Goal: Information Seeking & Learning: Learn about a topic

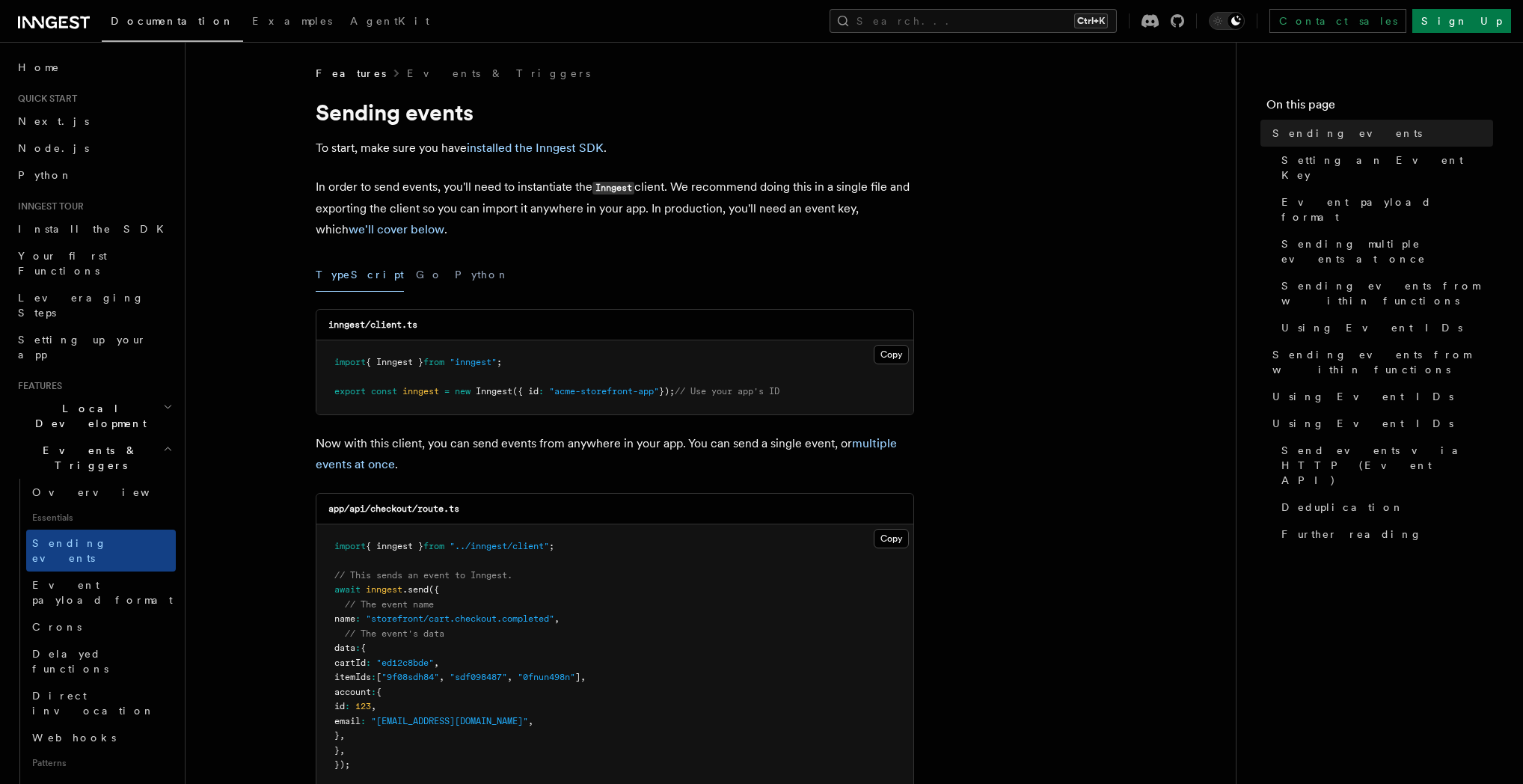
click at [455, 277] on button "Python" at bounding box center [482, 275] width 54 height 33
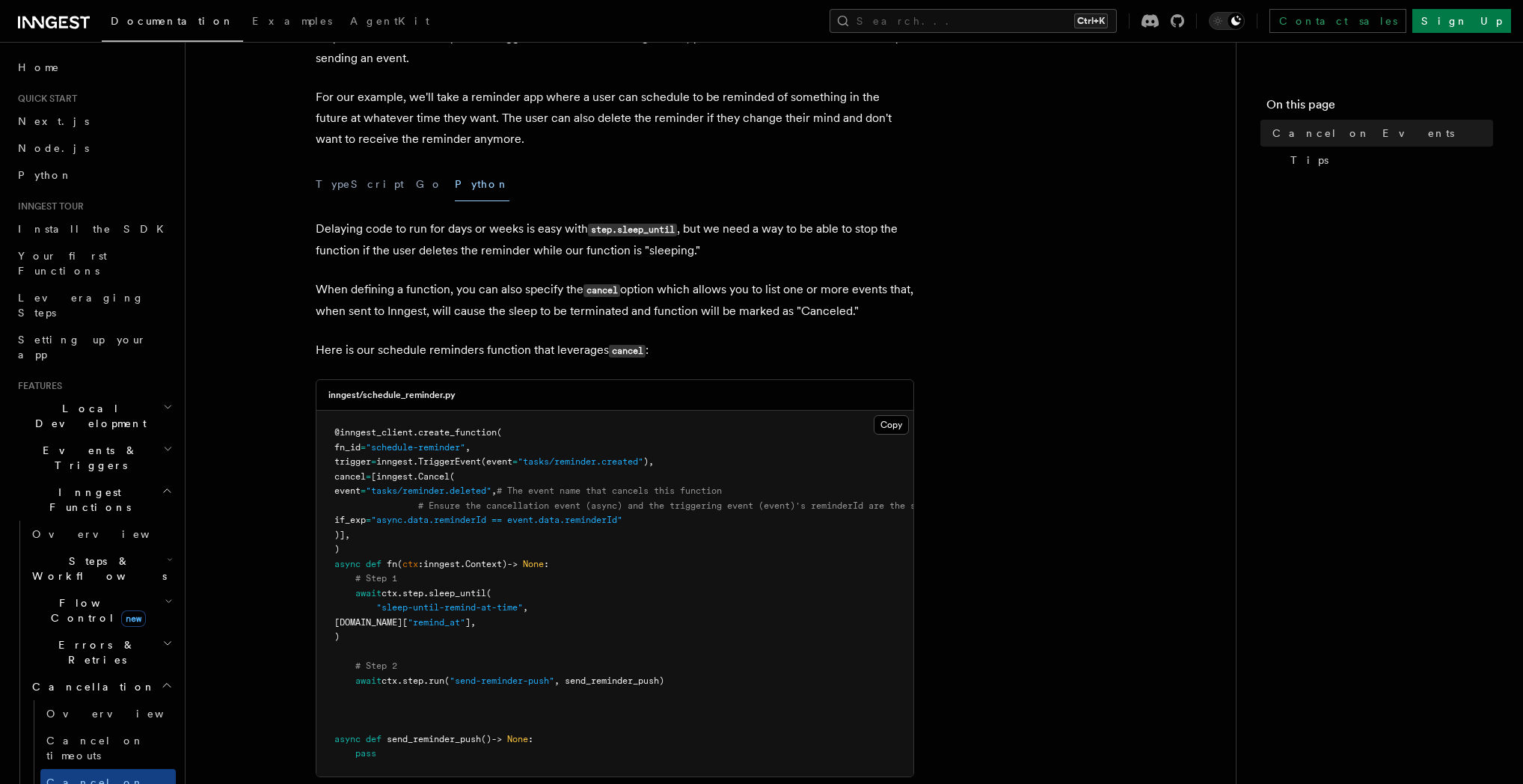
scroll to position [144, 0]
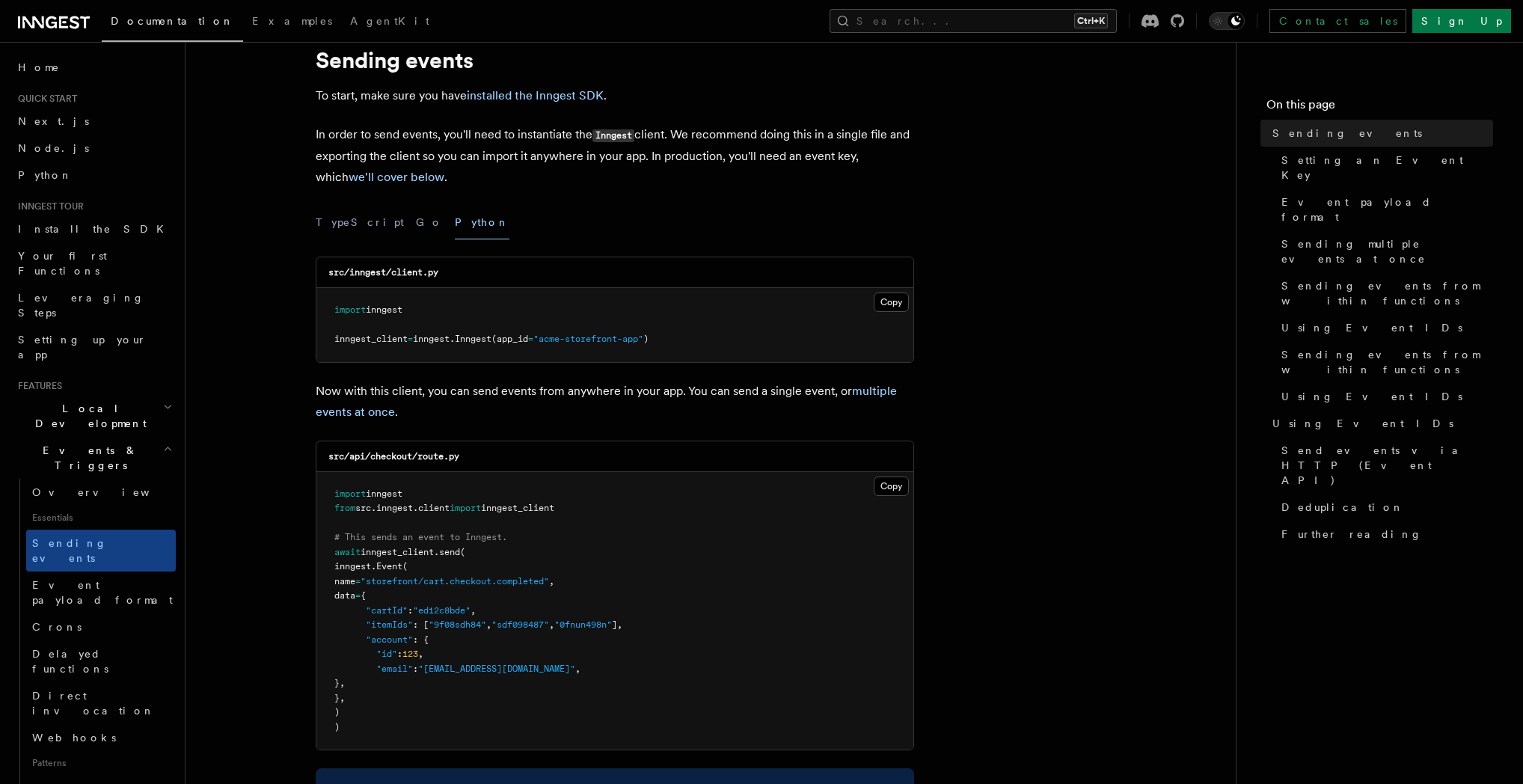
scroll to position [144, 0]
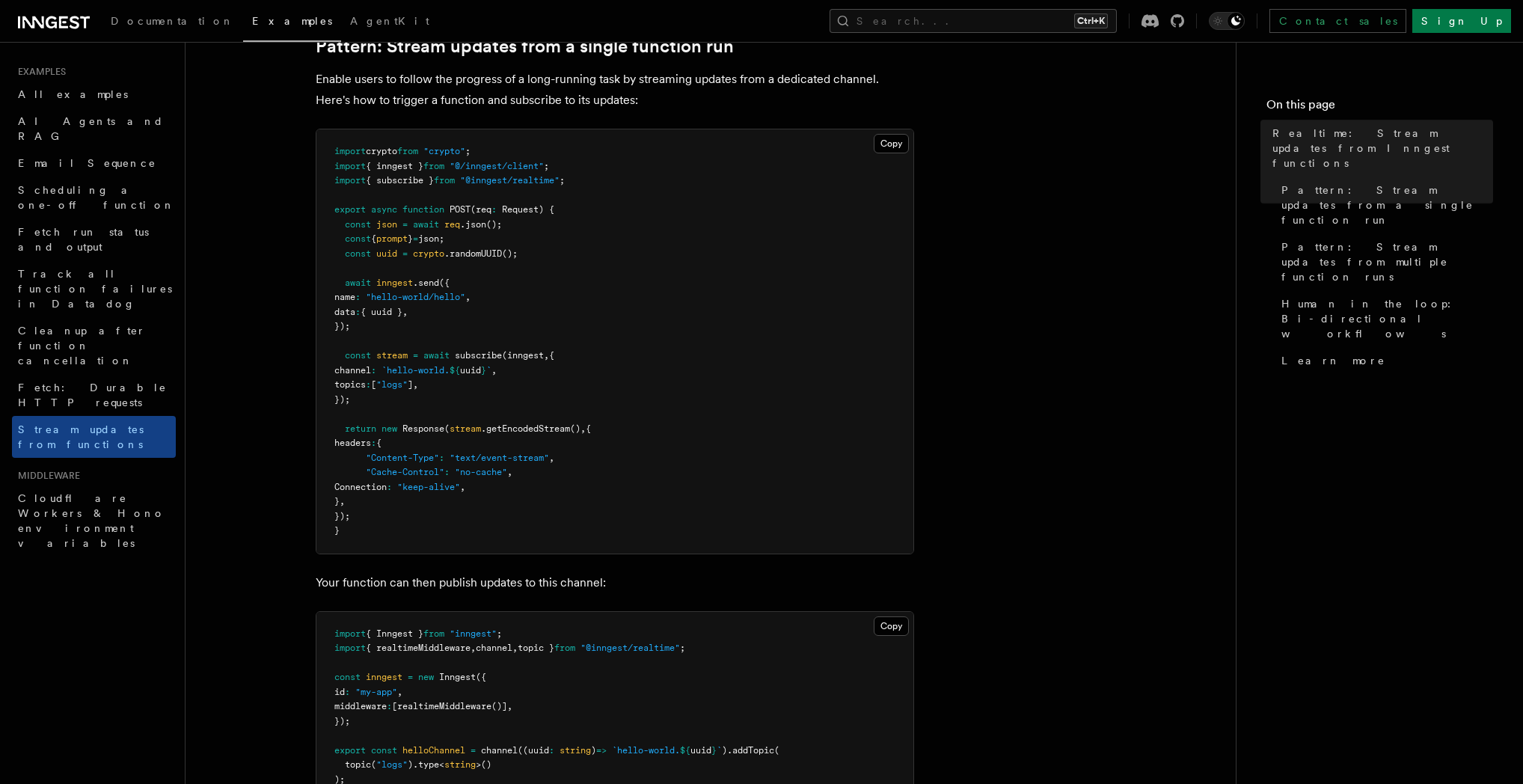
scroll to position [215, 0]
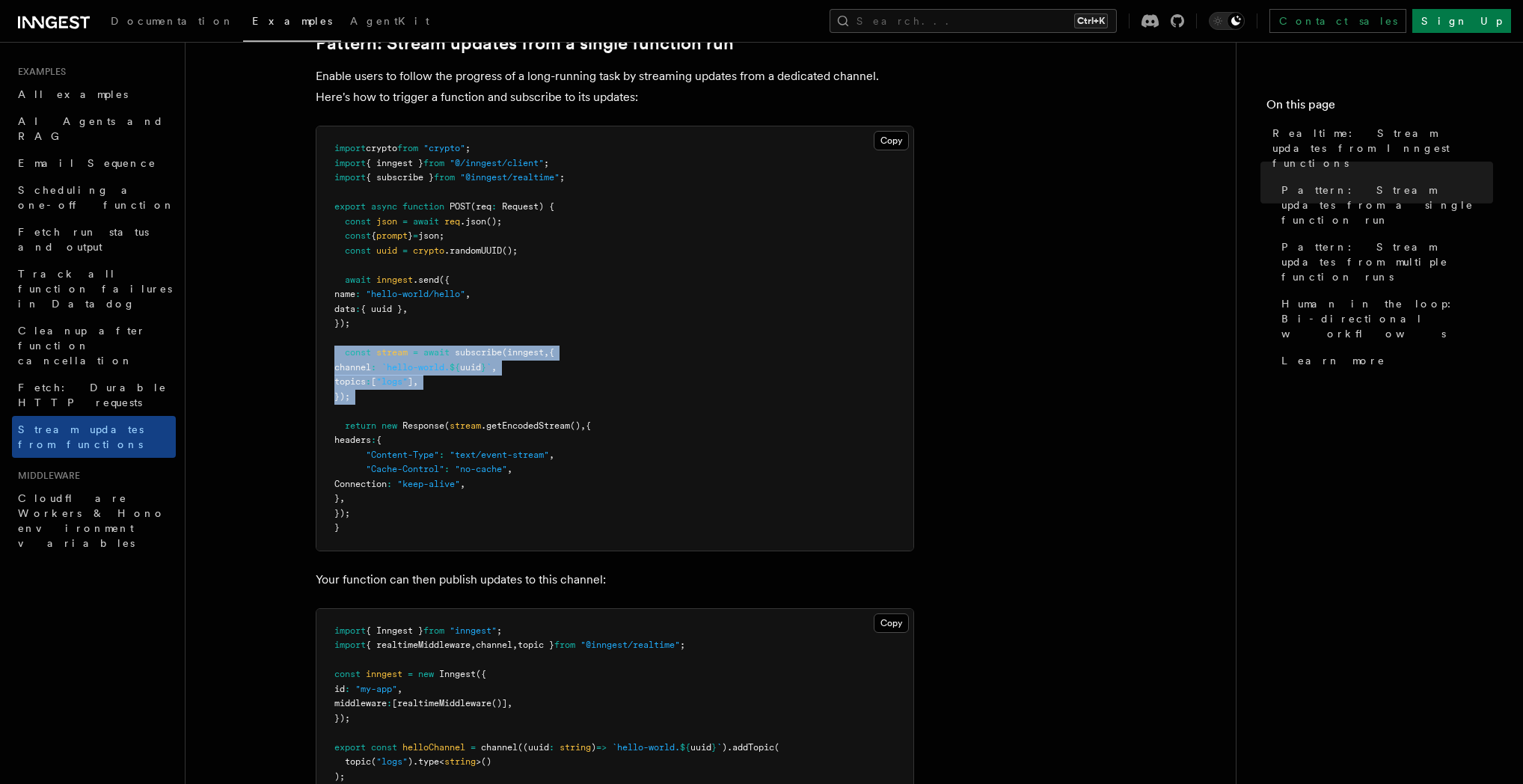
drag, startPoint x: 404, startPoint y: 406, endPoint x: 329, endPoint y: 353, distance: 91.8
click at [329, 353] on pre "import crypto from "crypto" ; import { inngest } from "@/inngest/client" ; impo…" at bounding box center [614, 338] width 597 height 424
click at [398, 401] on pre "import crypto from "crypto" ; import { inngest } from "@/inngest/client" ; impo…" at bounding box center [614, 338] width 597 height 424
drag, startPoint x: 343, startPoint y: 430, endPoint x: 419, endPoint y: 519, distance: 117.0
click at [419, 519] on pre "import crypto from "crypto" ; import { inngest } from "@/inngest/client" ; impo…" at bounding box center [614, 338] width 597 height 424
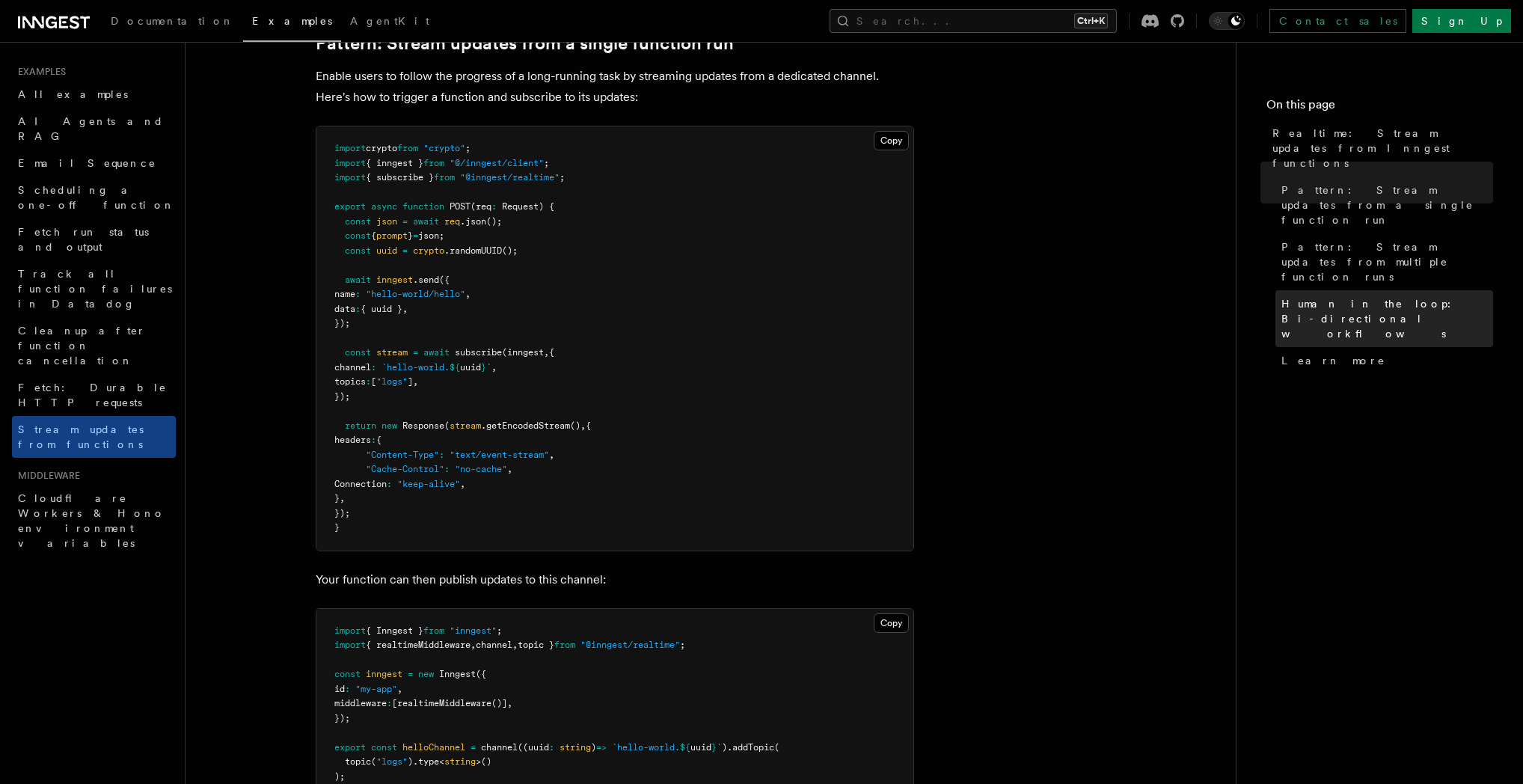
click at [1343, 296] on span "Human in the loop: Bi-directional workflows" at bounding box center [1387, 318] width 212 height 45
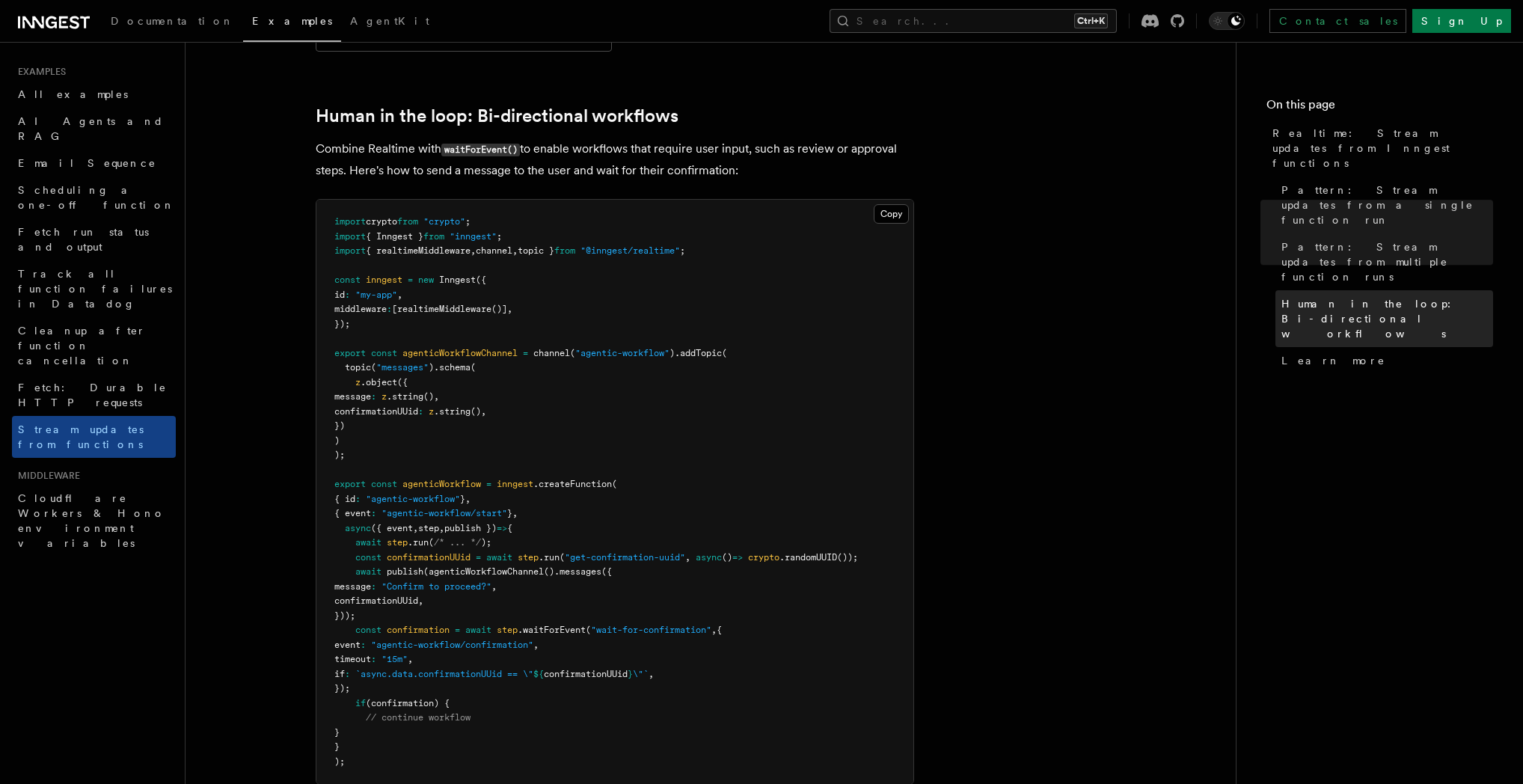
scroll to position [2875, 0]
